Goal: Task Accomplishment & Management: Manage account settings

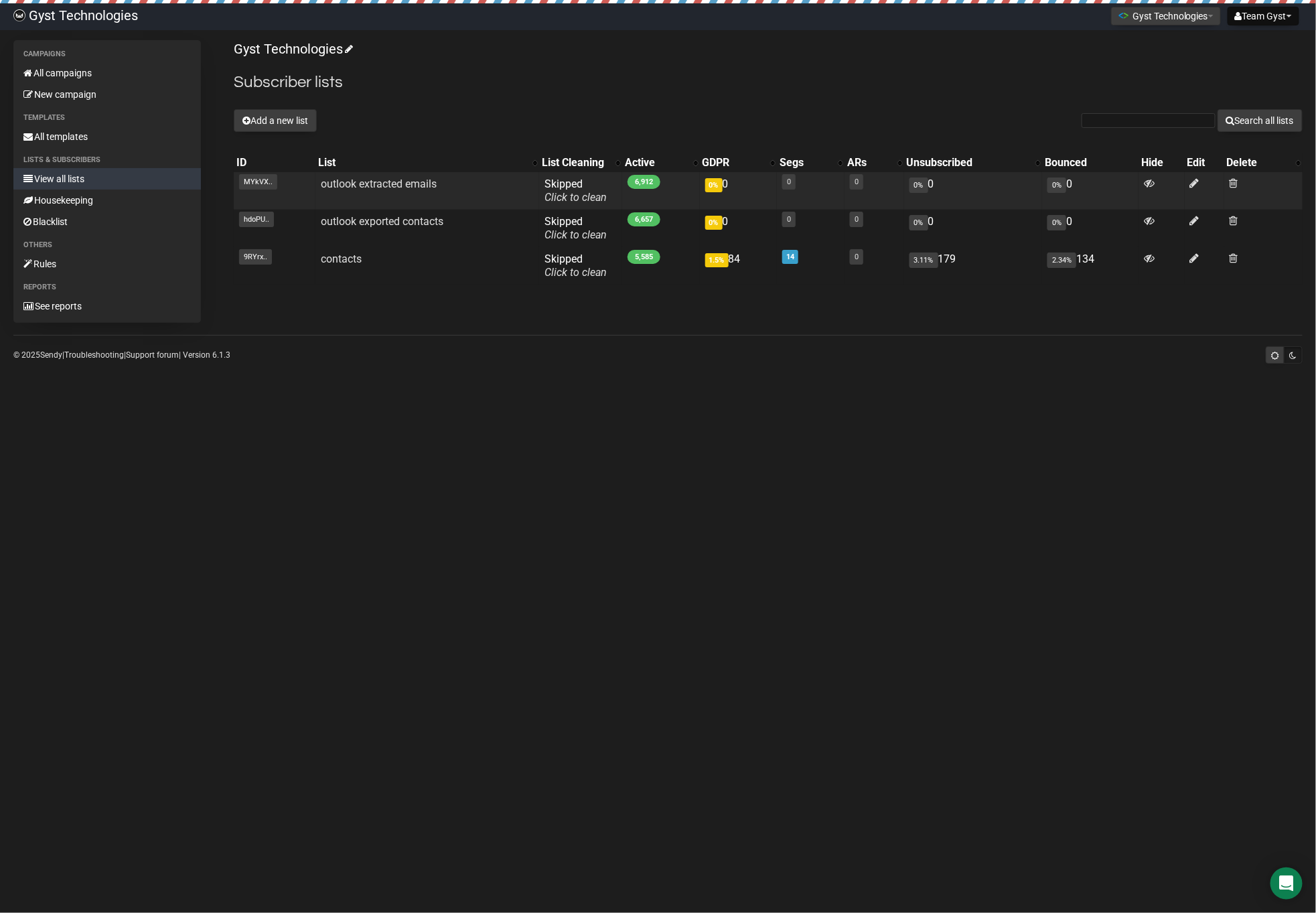
click at [1239, 184] on td at bounding box center [1263, 190] width 78 height 37
click at [1236, 184] on span at bounding box center [1234, 183] width 9 height 12
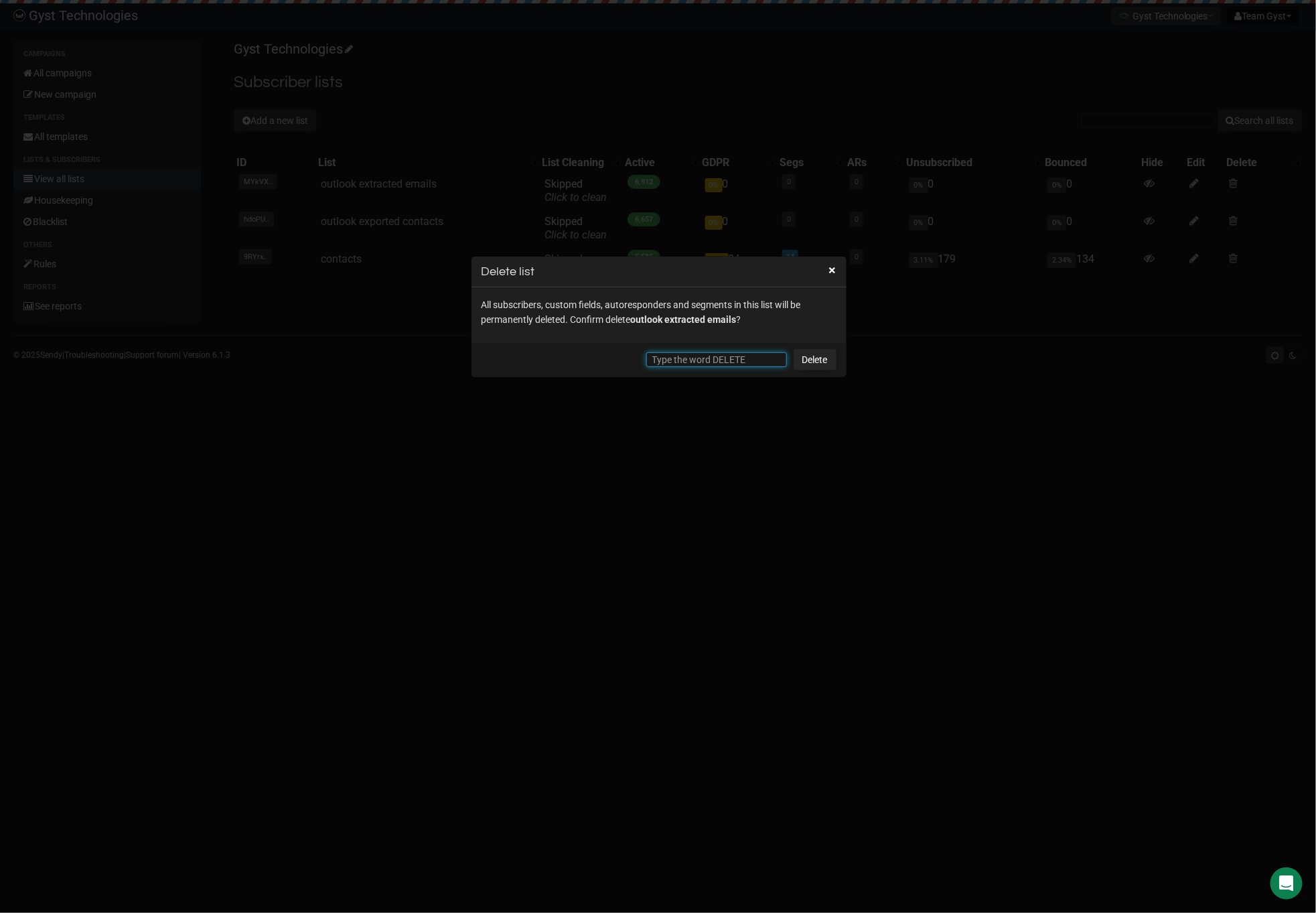
click at [683, 358] on input "text" at bounding box center [716, 360] width 141 height 15
type input "DELETE"
click at [817, 355] on link "Delete" at bounding box center [815, 359] width 43 height 21
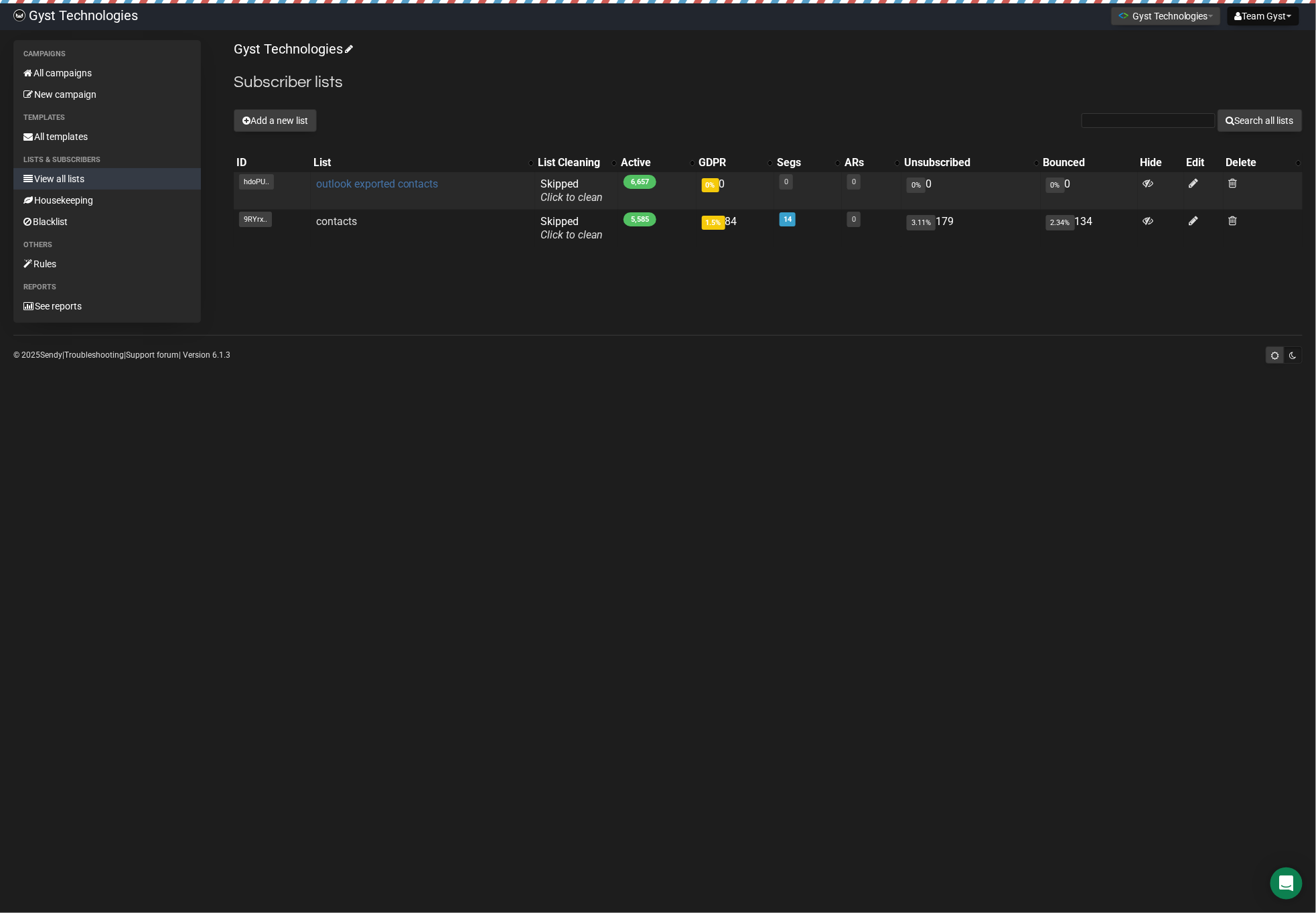
click at [415, 178] on link "outlook exported contacts" at bounding box center [377, 183] width 123 height 12
click at [361, 188] on link "outlook exported contacts" at bounding box center [377, 183] width 123 height 12
click at [344, 186] on link "outlook exported contacts" at bounding box center [377, 183] width 123 height 12
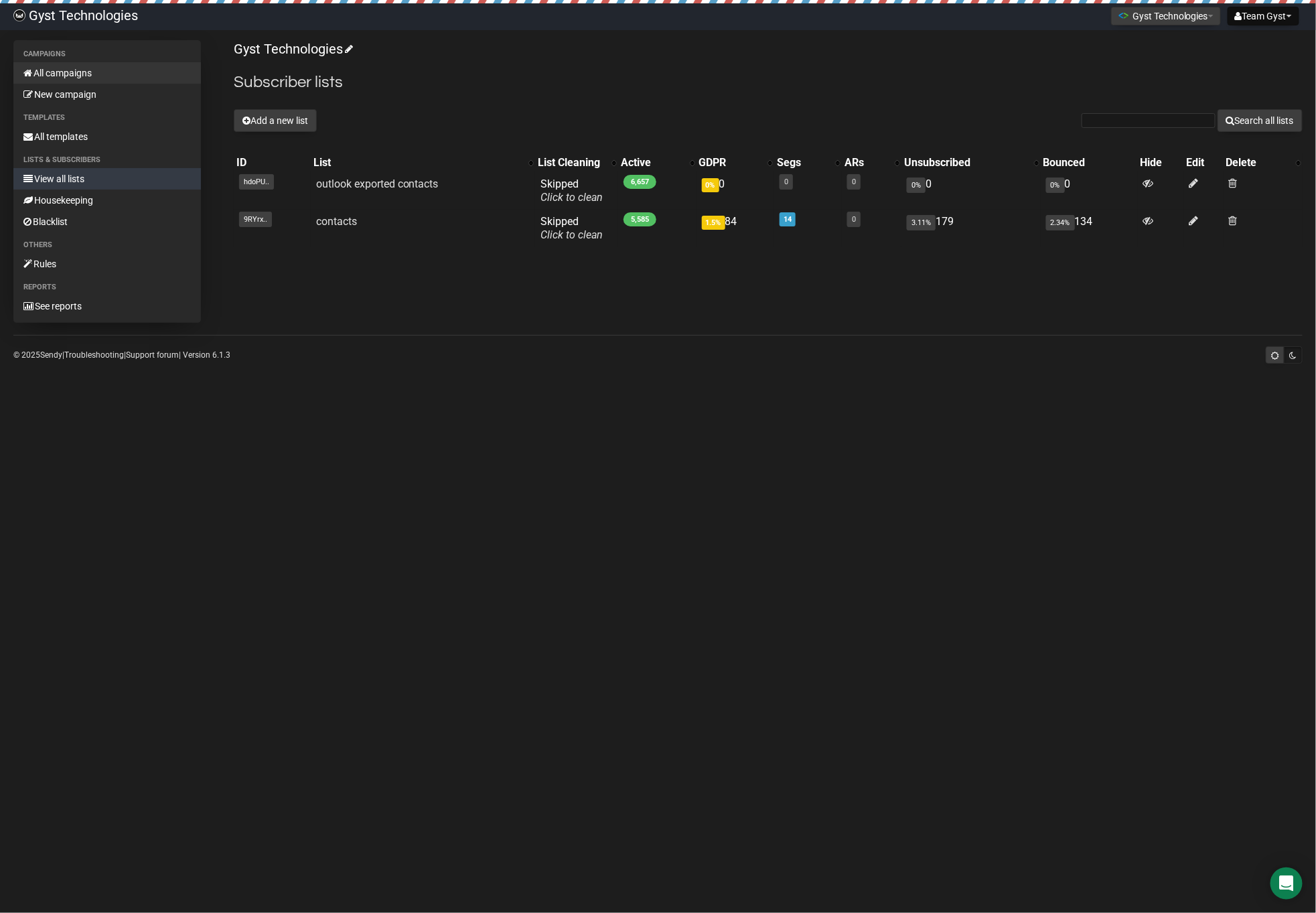
click at [88, 69] on link "All campaigns" at bounding box center [107, 72] width 188 height 21
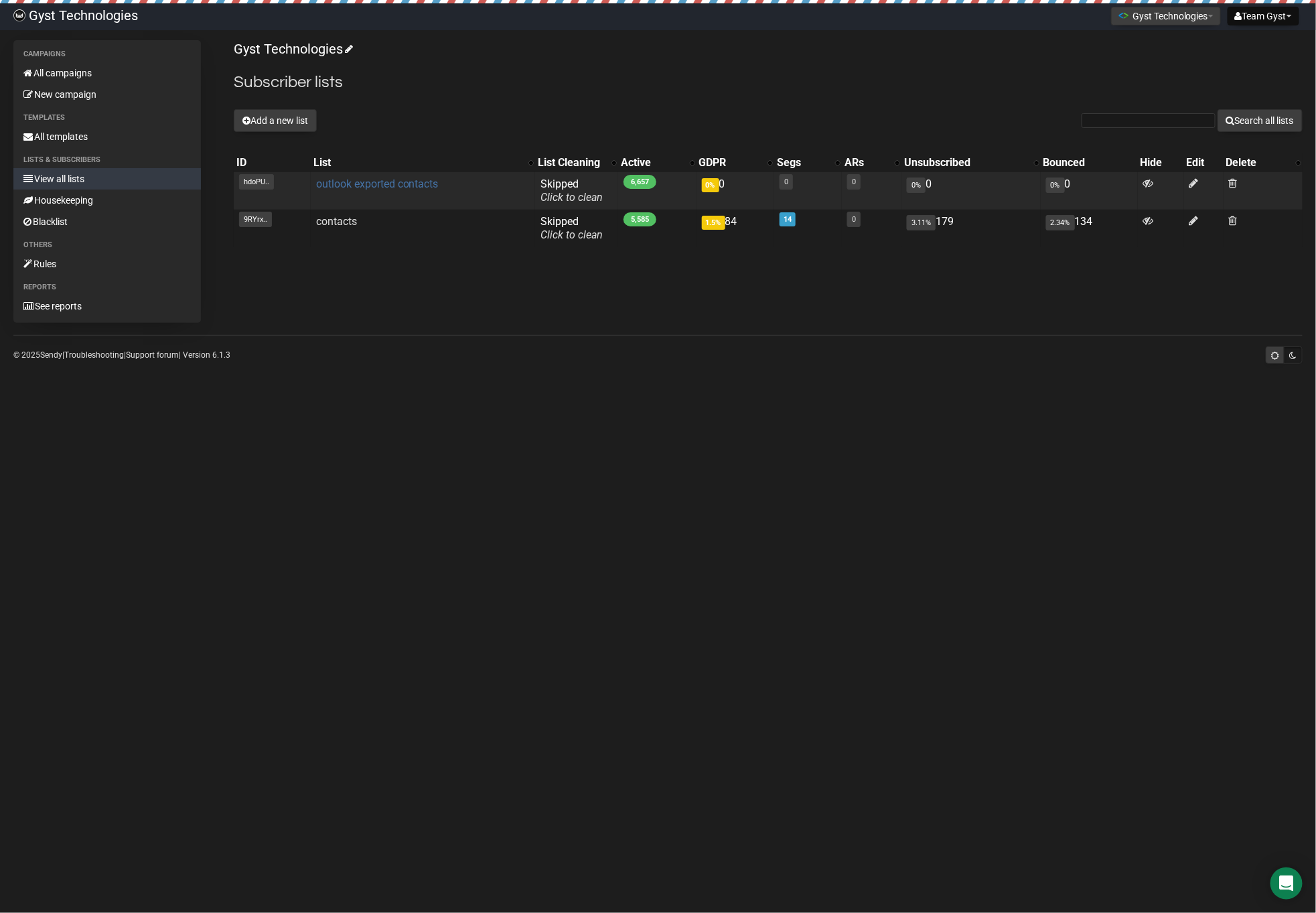
click at [357, 184] on link "outlook exported contacts" at bounding box center [377, 183] width 123 height 12
click at [344, 180] on link "outlook exported contacts" at bounding box center [377, 183] width 123 height 12
click at [393, 182] on link "outlook exported contacts" at bounding box center [377, 183] width 123 height 12
